Goal: Find contact information: Find contact information

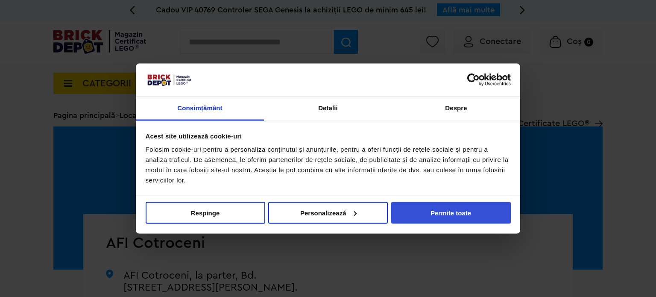
click at [453, 215] on button "Permite toate" at bounding box center [451, 213] width 120 height 22
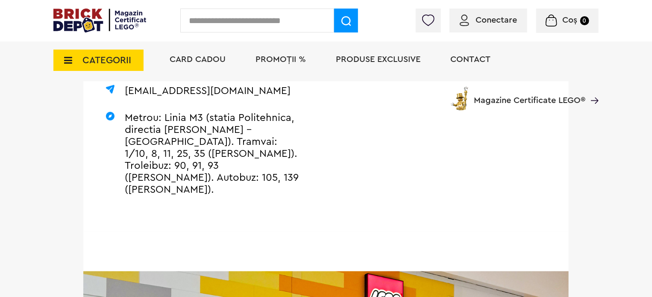
scroll to position [171, 0]
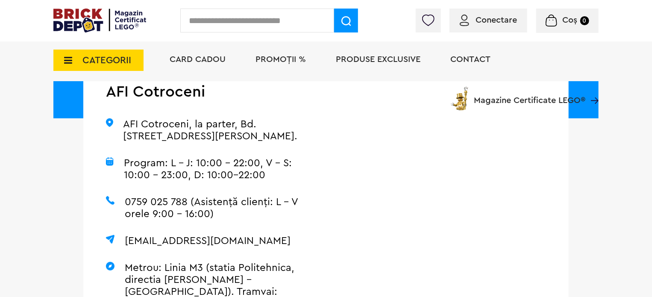
click at [469, 60] on span "Contact" at bounding box center [470, 59] width 40 height 9
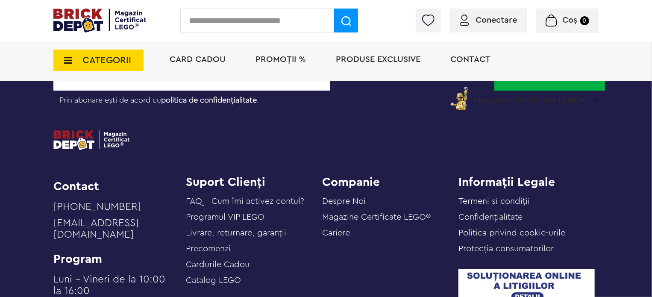
scroll to position [854, 0]
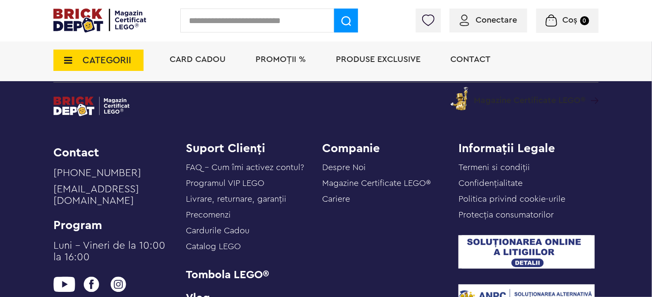
click at [110, 191] on link "[EMAIL_ADDRESS][DOMAIN_NAME]" at bounding box center [114, 198] width 122 height 28
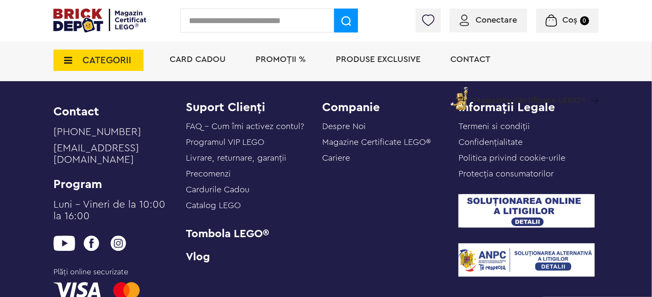
scroll to position [897, 0]
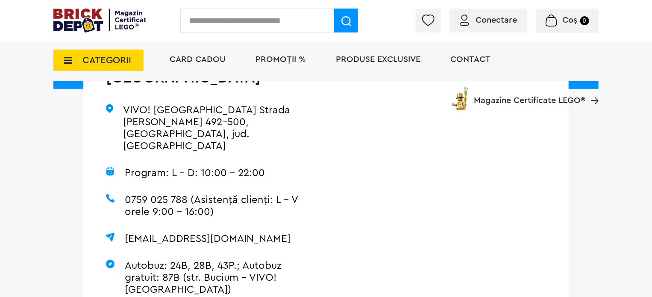
scroll to position [214, 0]
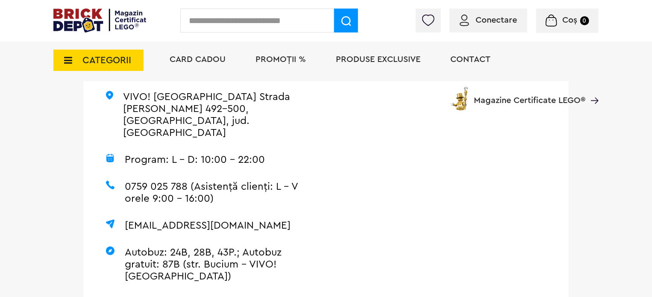
drag, startPoint x: 230, startPoint y: 189, endPoint x: 132, endPoint y: 190, distance: 98.6
click at [133, 219] on p "[EMAIL_ADDRESS][DOMAIN_NAME]" at bounding box center [204, 225] width 197 height 12
drag, startPoint x: 126, startPoint y: 187, endPoint x: 224, endPoint y: 186, distance: 97.4
click at [224, 219] on p "polus@brickdepot.ro" at bounding box center [204, 225] width 197 height 12
copy p "polus@brickdepot.ro"
